Goal: Task Accomplishment & Management: Use online tool/utility

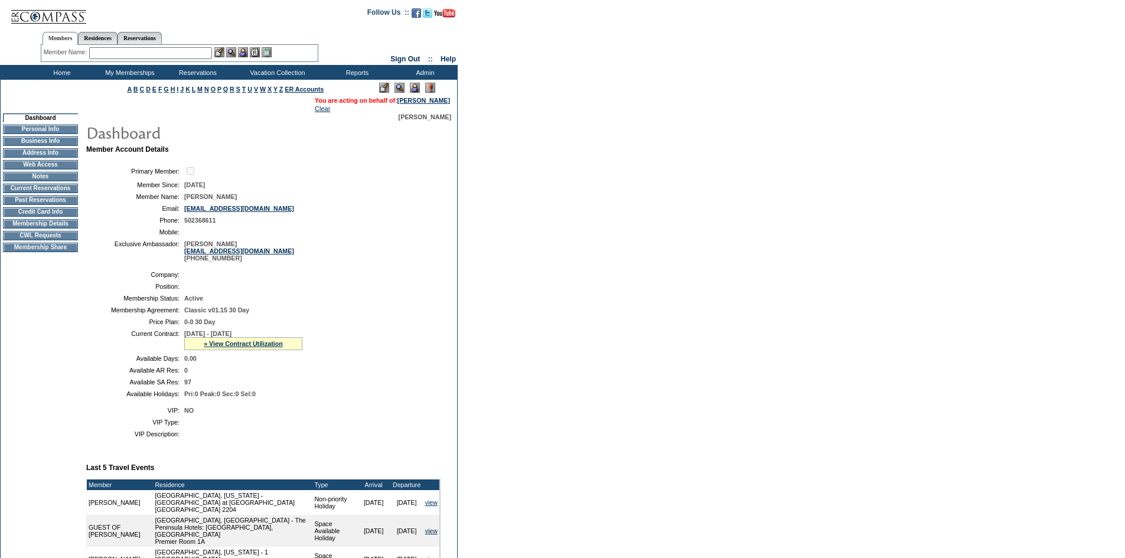
click at [416, 86] on img at bounding box center [415, 88] width 10 height 10
click at [49, 189] on td "Current Reservations" at bounding box center [40, 188] width 75 height 9
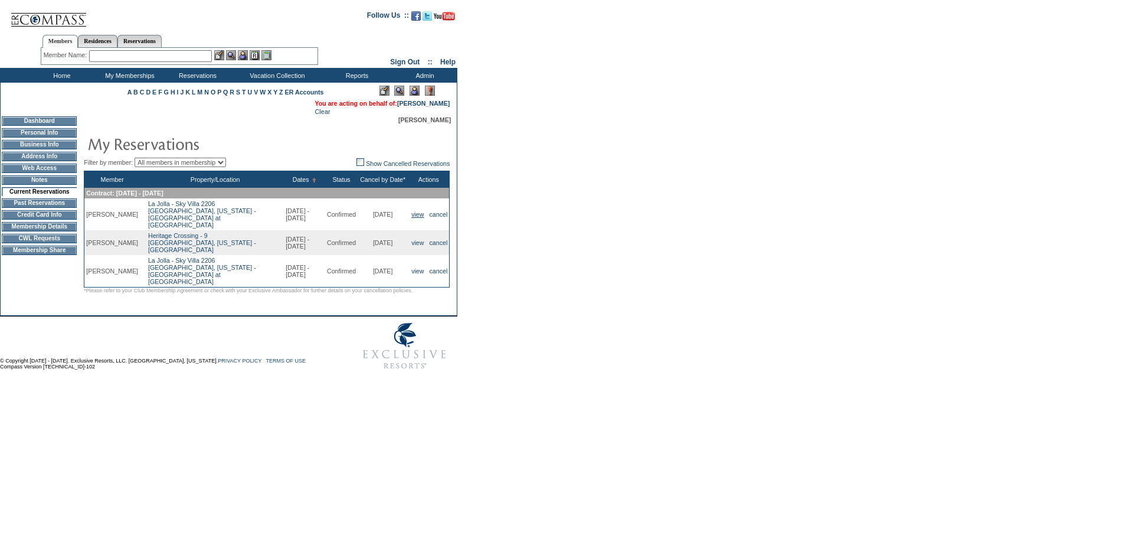
click at [415, 218] on link "view" at bounding box center [417, 214] width 12 height 7
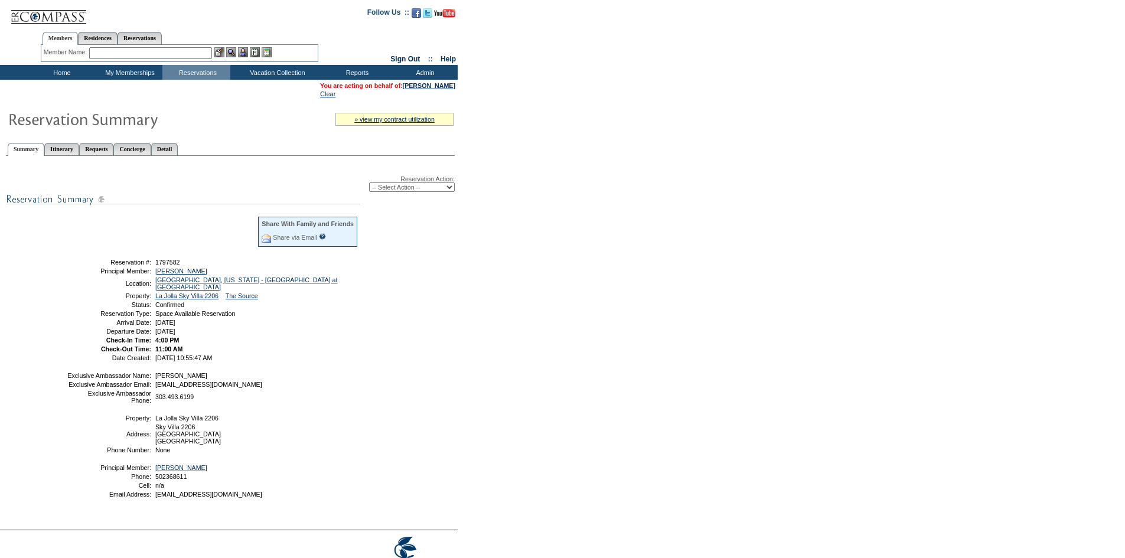
click at [413, 192] on select "-- Select Action -- Modify Reservation Dates Modify Reservation Cost Modify Occ…" at bounding box center [412, 186] width 86 height 9
select select "ChangeOccupancy"
click at [369, 185] on select "-- Select Action -- Modify Reservation Dates Modify Reservation Cost Modify Occ…" at bounding box center [412, 186] width 86 height 9
